Goal: Entertainment & Leisure: Browse casually

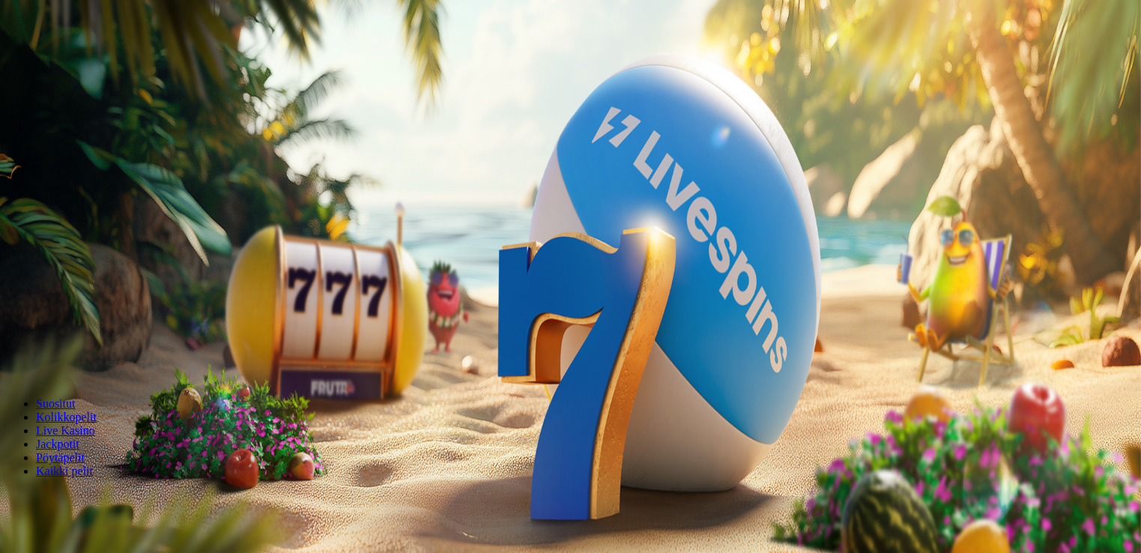
click at [85, 60] on span "Kirjaudu" at bounding box center [103, 54] width 37 height 11
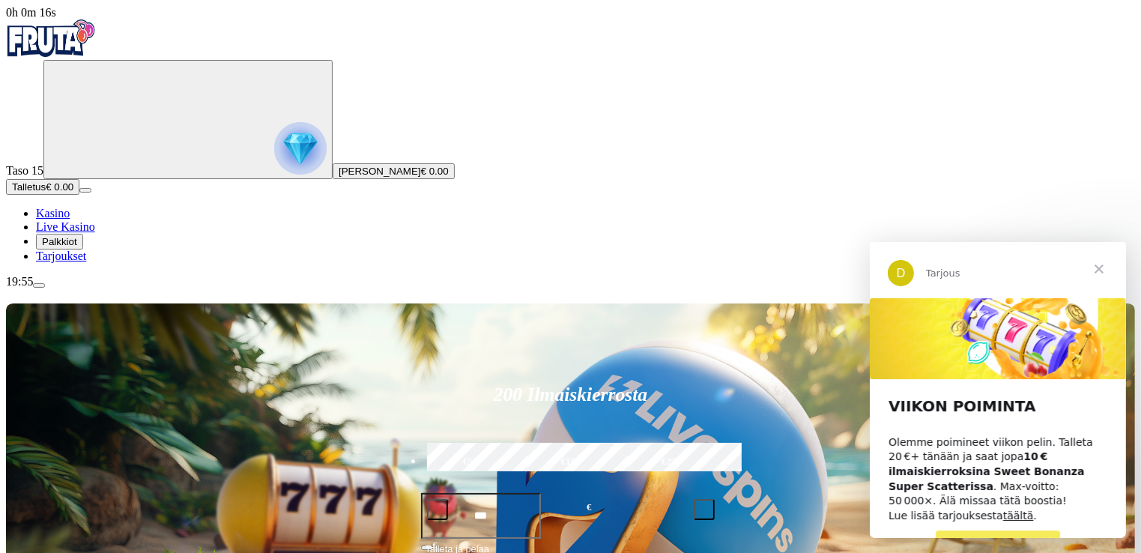
click at [518, 440] on label "€50" at bounding box center [470, 461] width 94 height 43
type input "**"
click at [489, 541] on span "Talleta ja pelaa" at bounding box center [457, 554] width 64 height 27
click at [46, 192] on span "Talletus" at bounding box center [29, 186] width 34 height 11
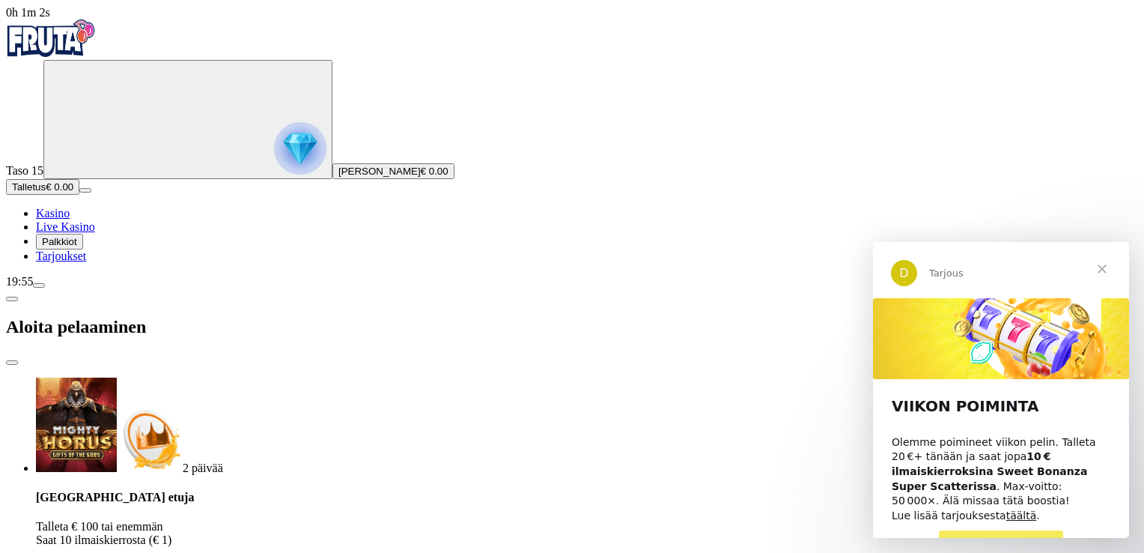
type input "**"
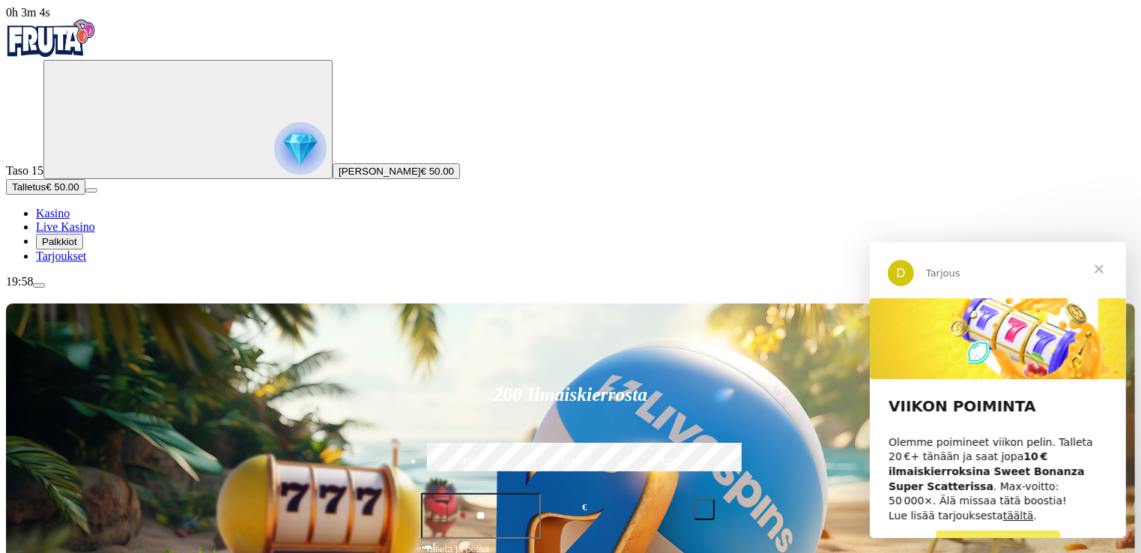
click at [1096, 270] on span "Sulje" at bounding box center [1098, 268] width 54 height 54
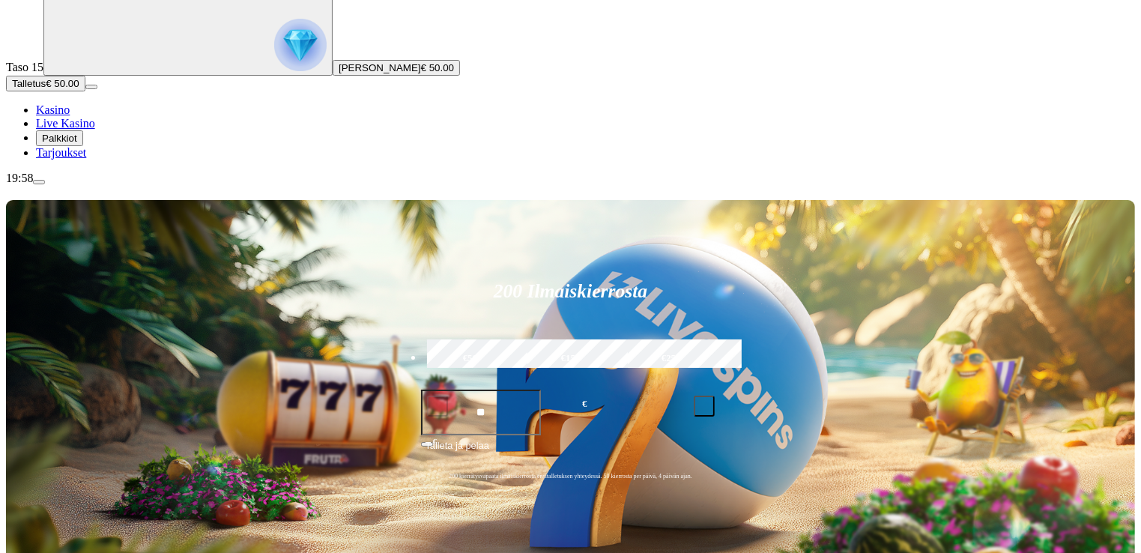
scroll to position [150, 0]
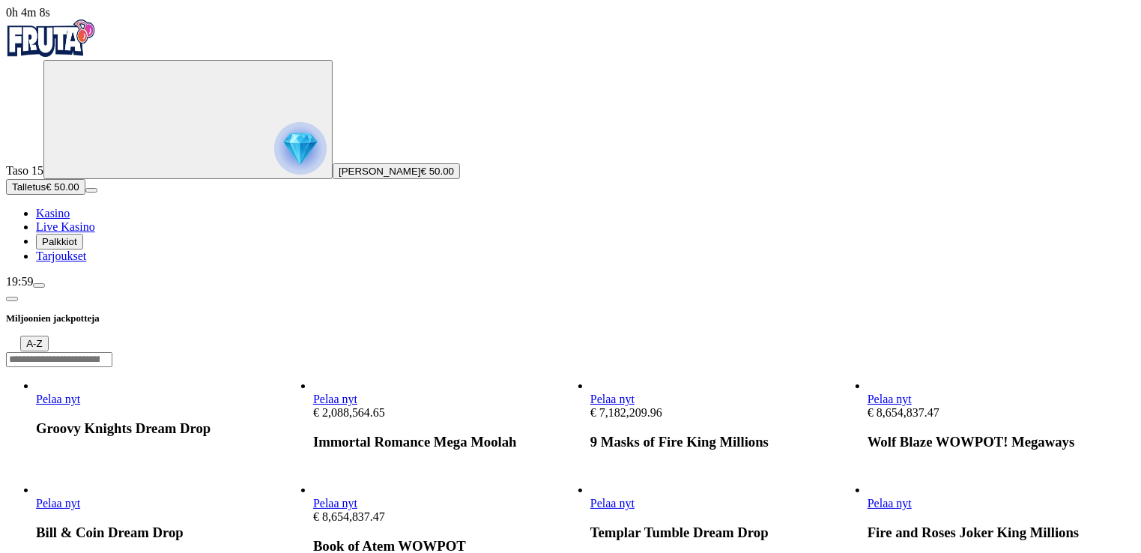
click at [70, 219] on span "Kasino" at bounding box center [53, 213] width 34 height 13
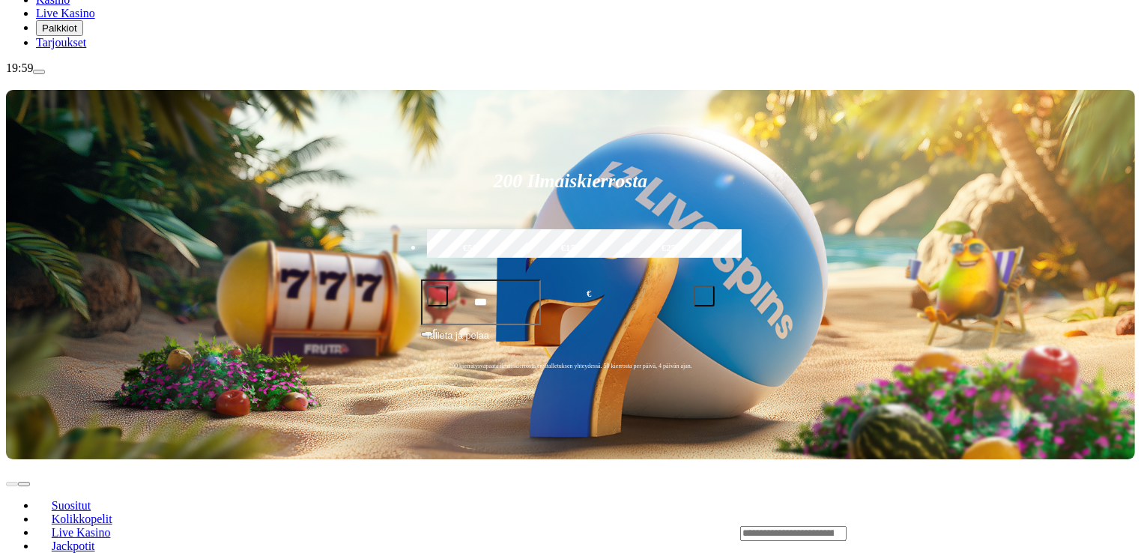
scroll to position [225, 0]
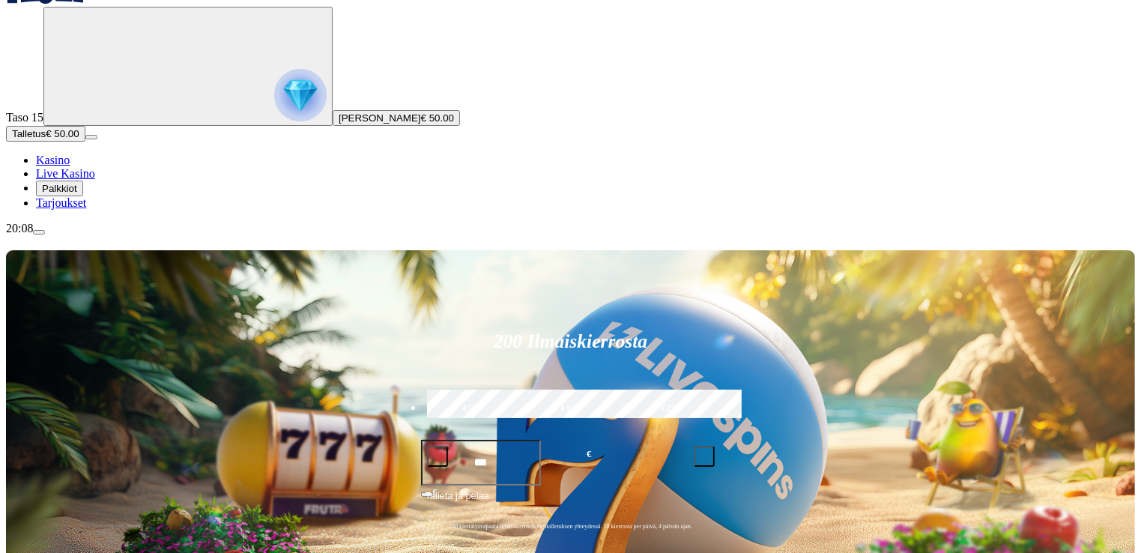
scroll to position [150, 0]
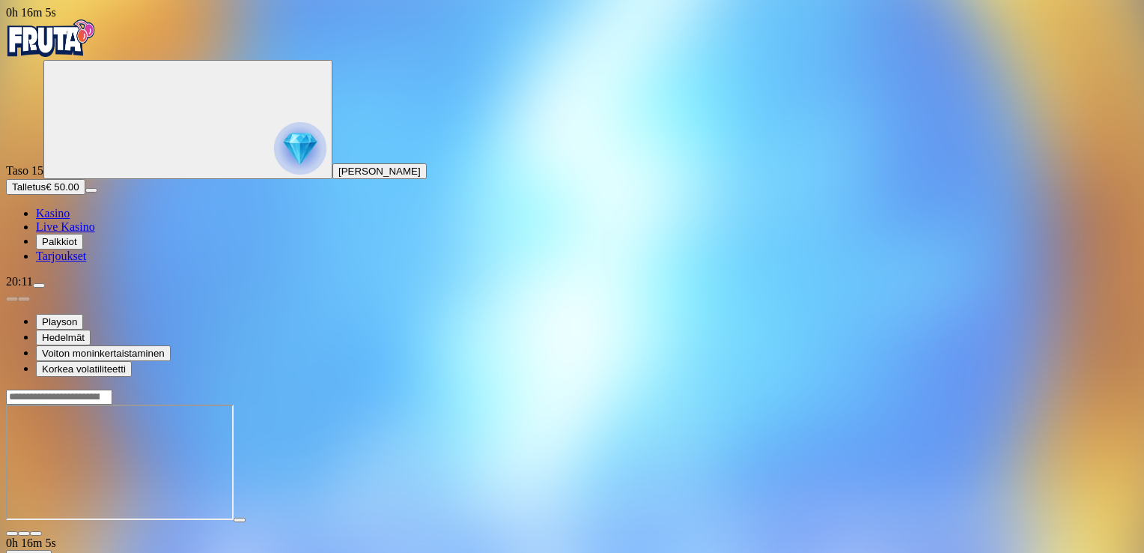
click at [12, 533] on span "close icon" at bounding box center [12, 533] width 0 height 0
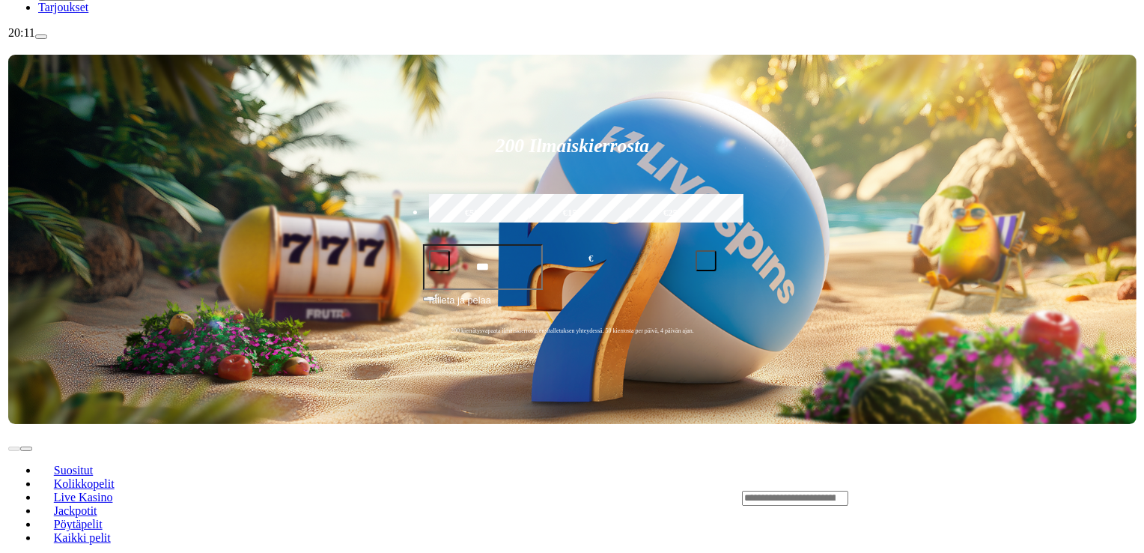
scroll to position [300, 0]
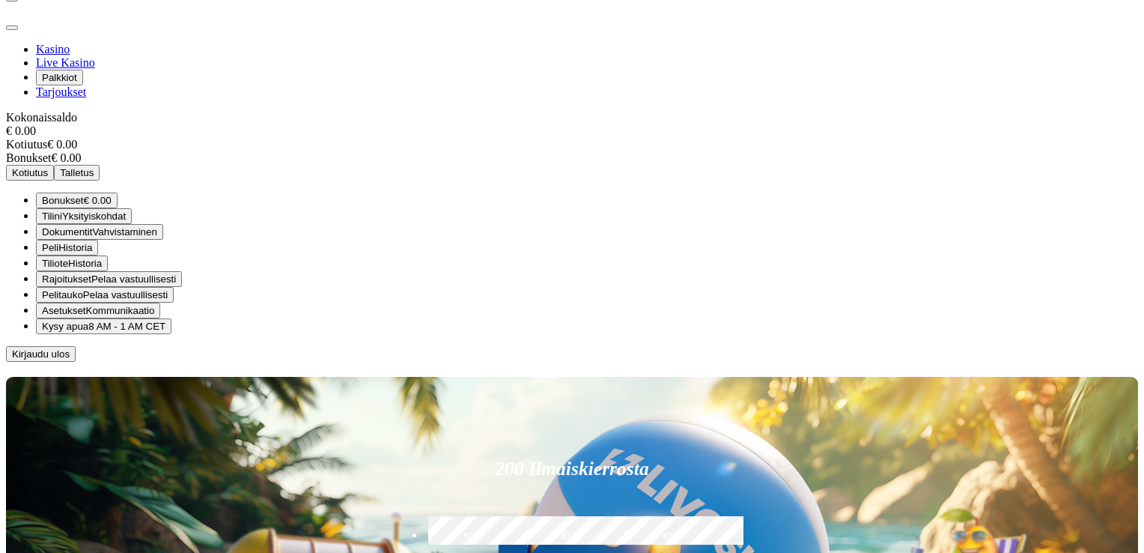
click at [70, 359] on span "Kirjaudu ulos" at bounding box center [41, 353] width 58 height 11
